Goal: Check status: Check status

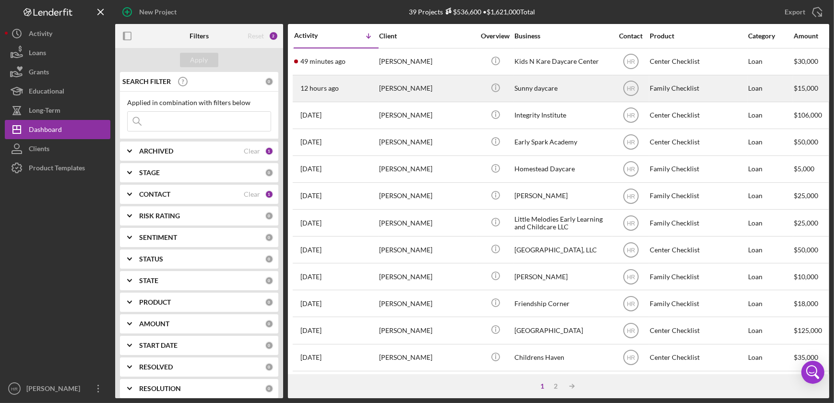
click at [548, 86] on div "Sunny daycare" at bounding box center [562, 88] width 96 height 25
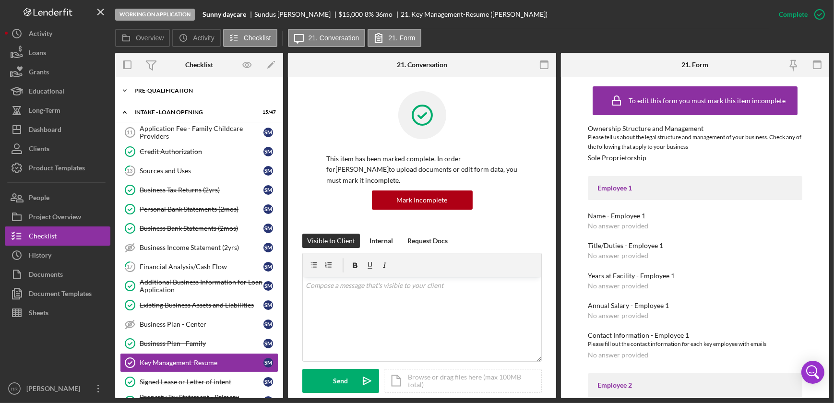
click at [166, 91] on div "Pre-Qualification" at bounding box center [202, 91] width 137 height 6
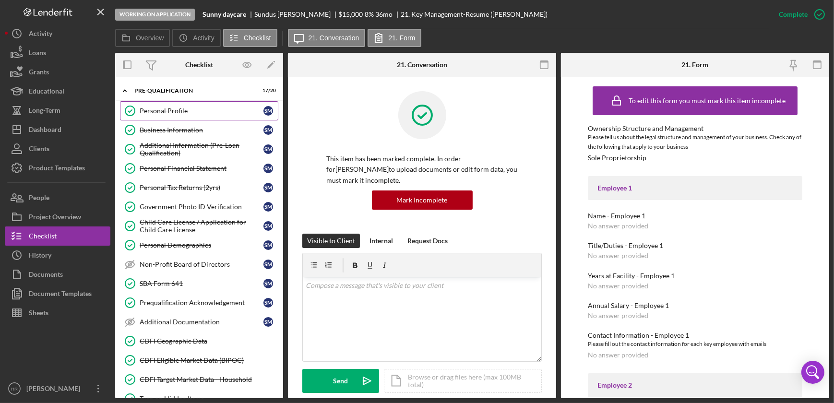
click at [176, 110] on div "Personal Profile" at bounding box center [202, 111] width 124 height 8
